Goal: Check status

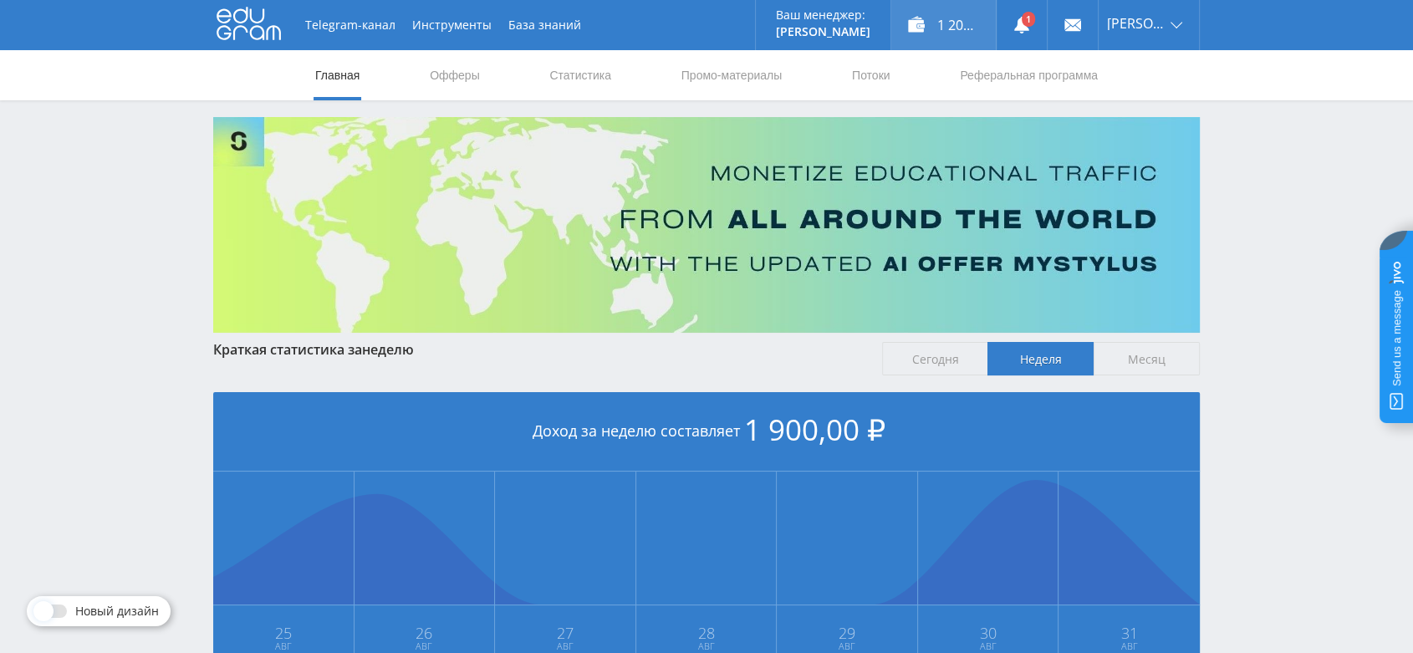
click at [972, 23] on div "1 200,00 ₽" at bounding box center [943, 25] width 104 height 50
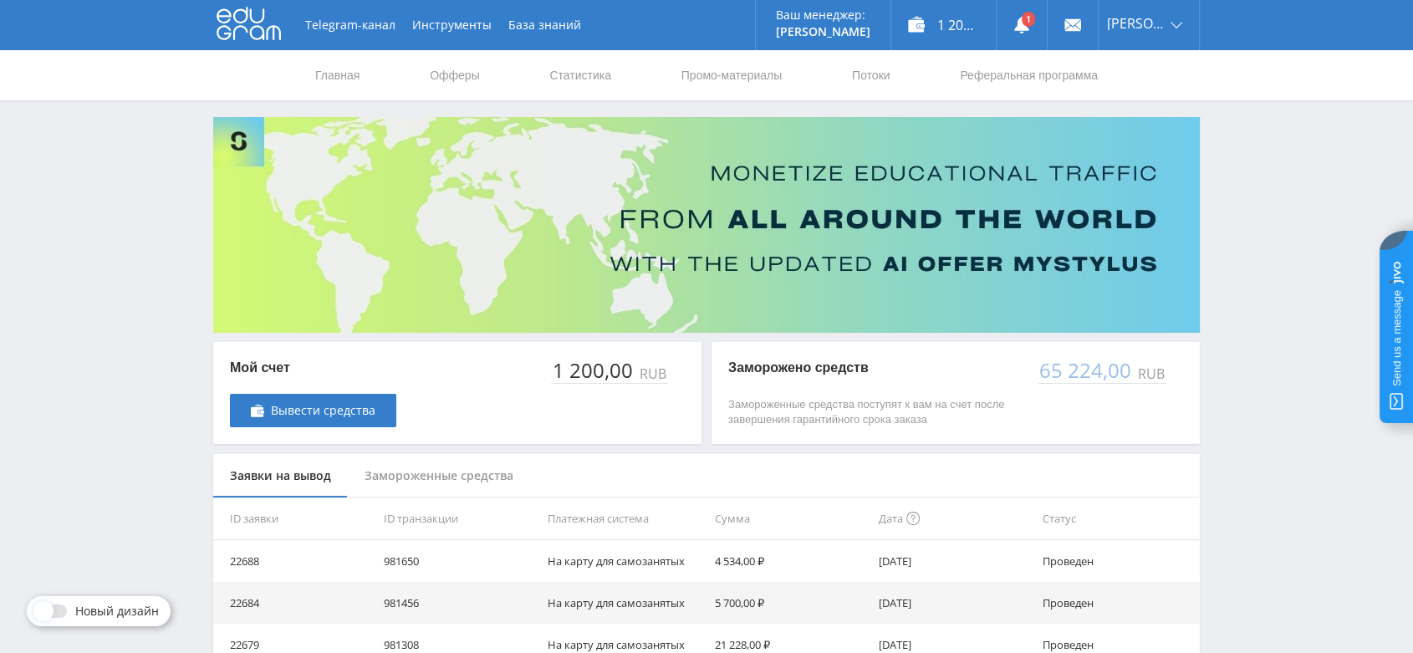
click at [445, 473] on div "Замороженные средства" at bounding box center [439, 476] width 182 height 44
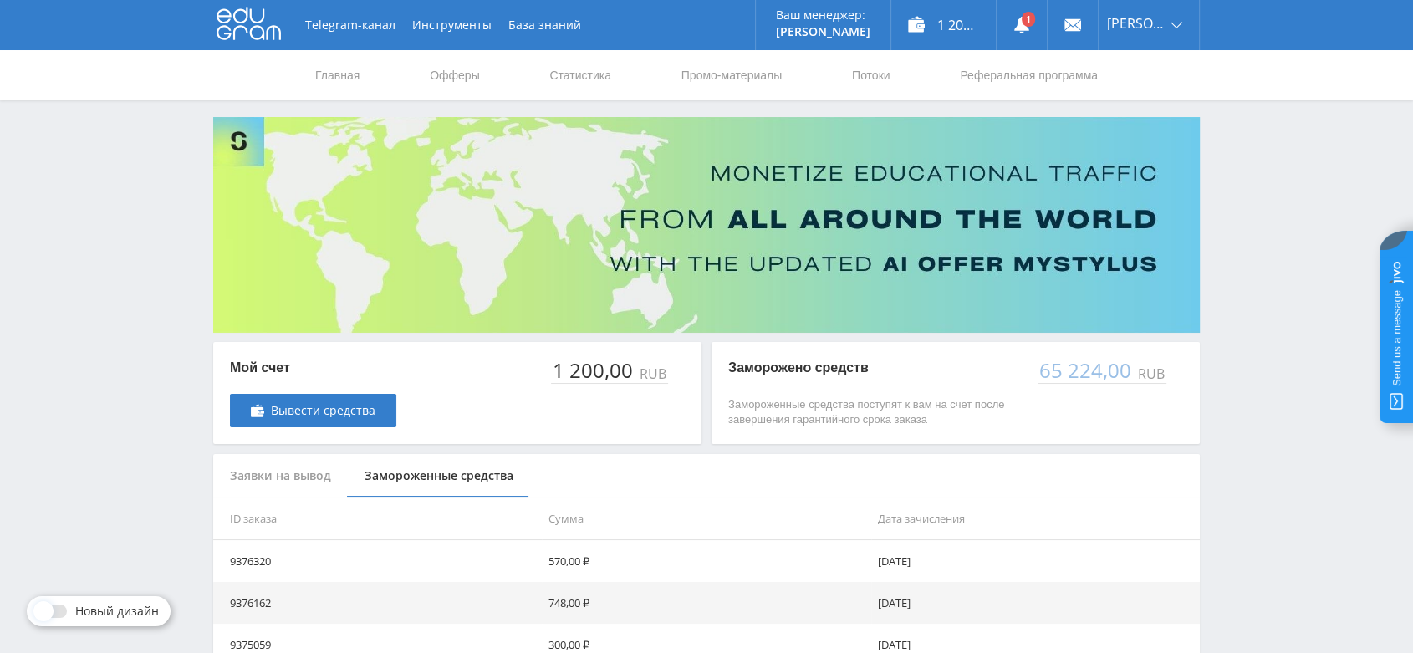
scroll to position [430, 0]
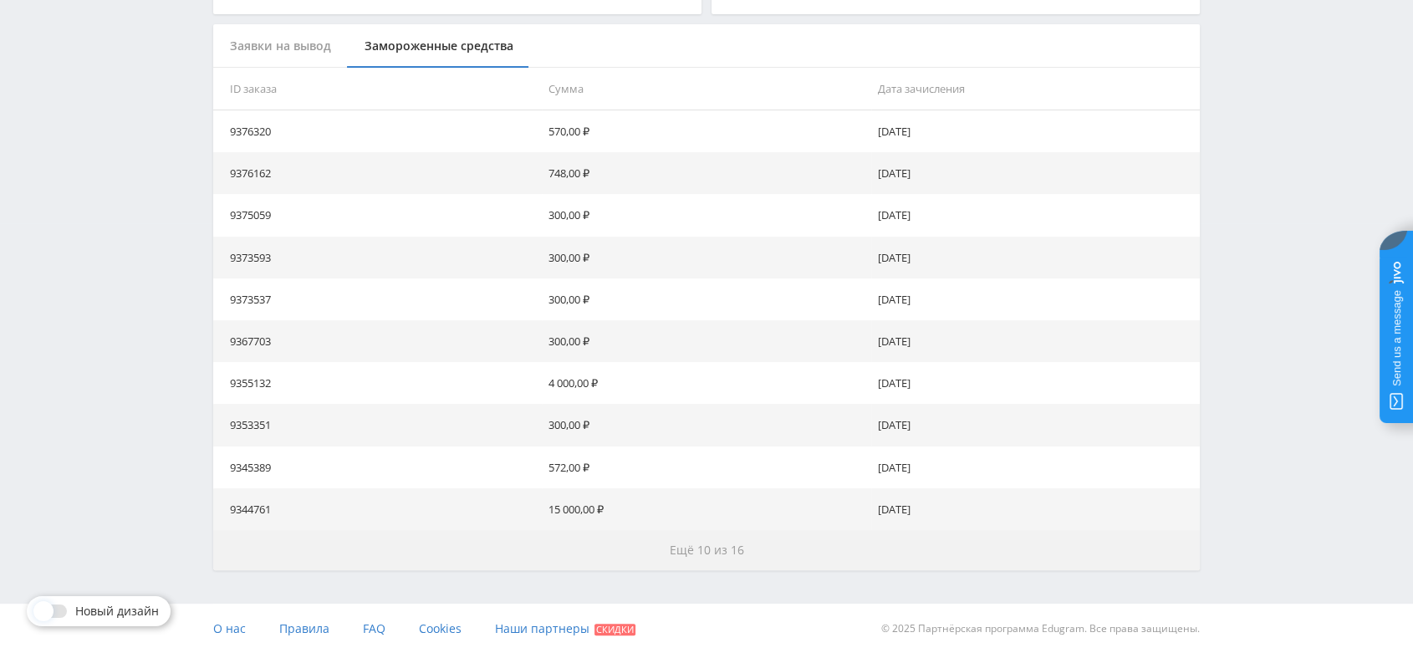
click at [743, 551] on button "Ещё 10 из 16" at bounding box center [706, 550] width 986 height 40
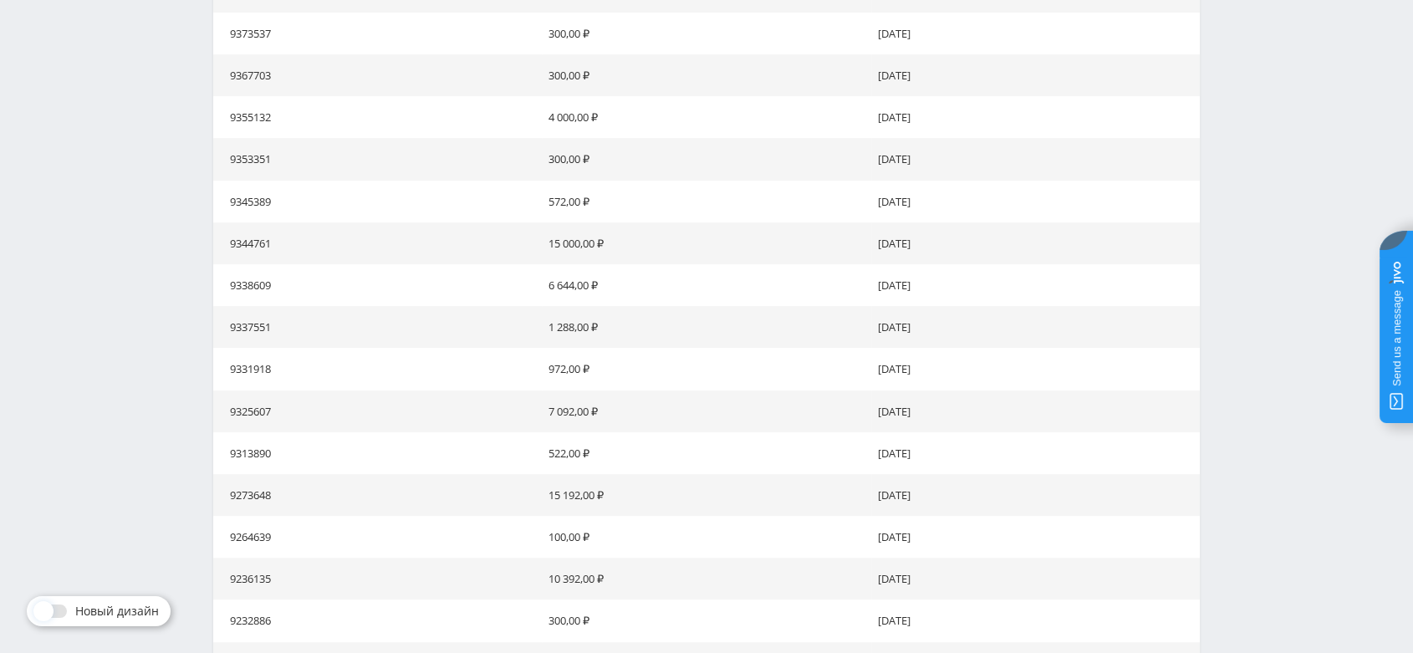
scroll to position [849, 0]
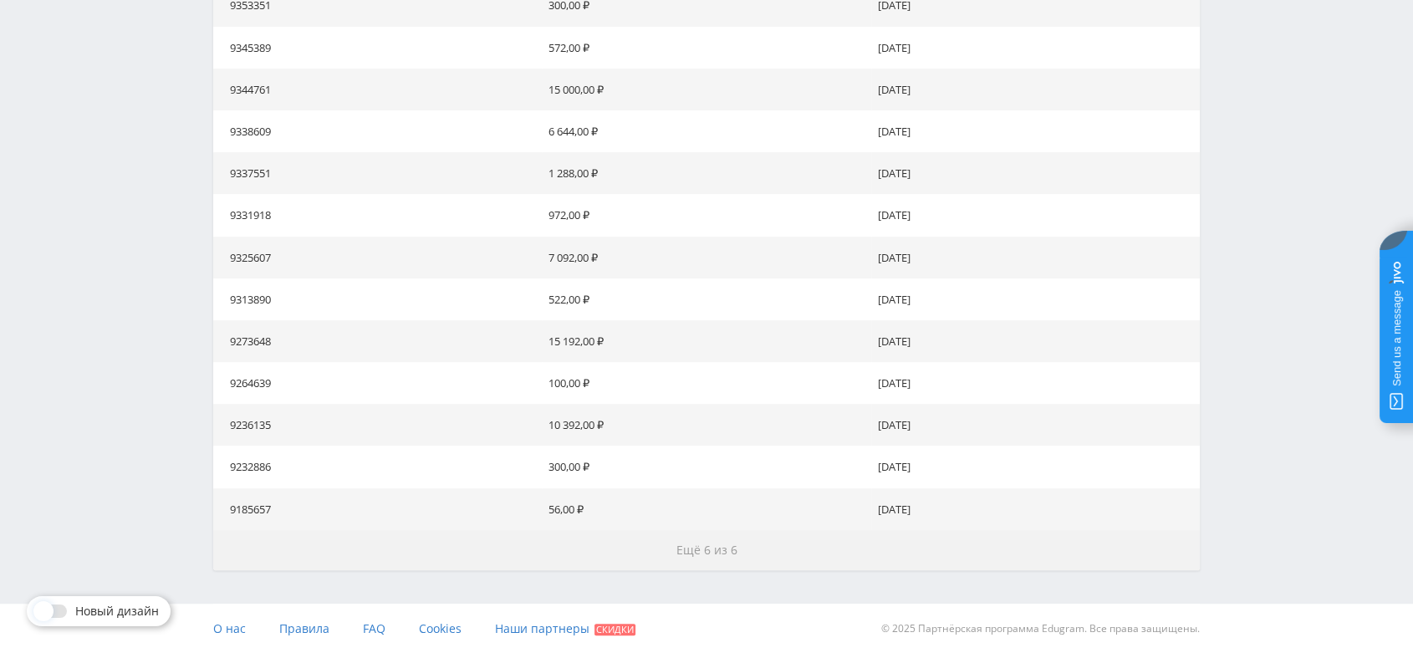
click at [743, 551] on button "Ещё 6 из 6" at bounding box center [706, 550] width 986 height 40
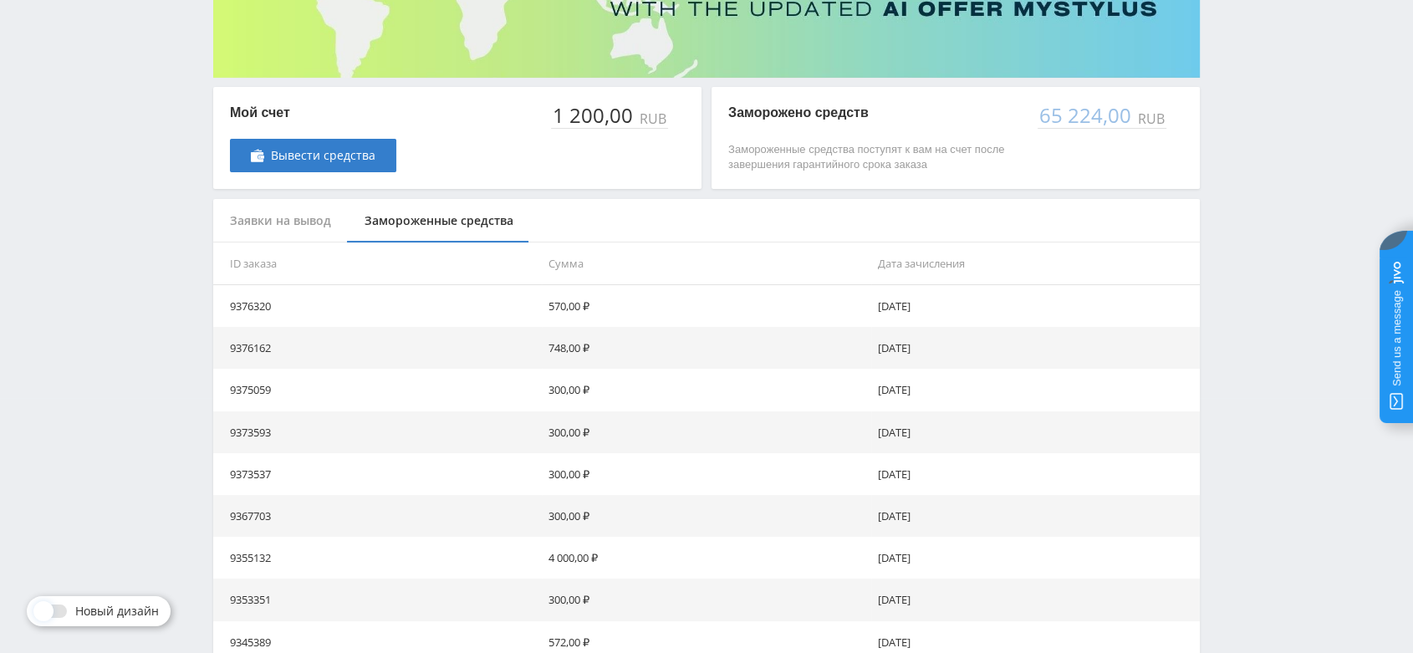
scroll to position [0, 0]
